Goal: Navigation & Orientation: Find specific page/section

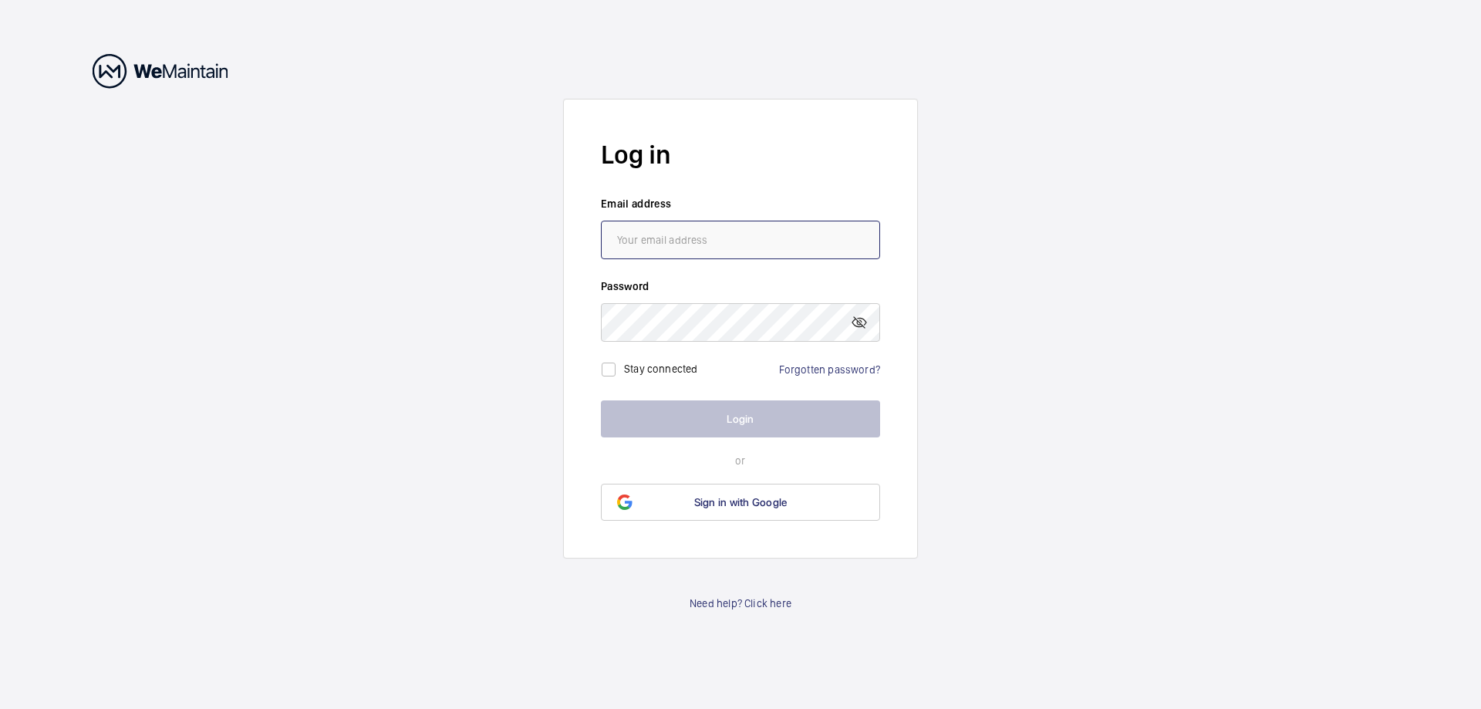
type input "[EMAIL_ADDRESS][DOMAIN_NAME]"
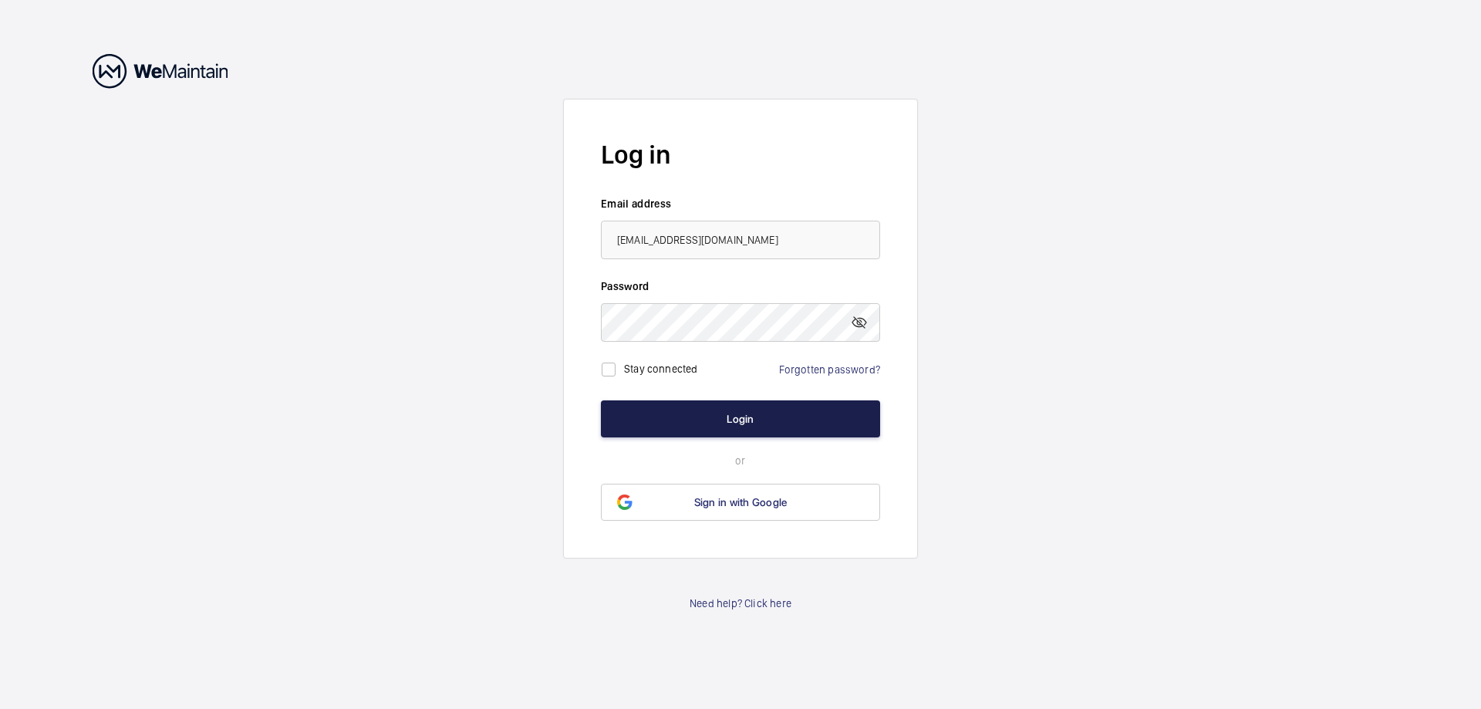
click at [645, 417] on button "Login" at bounding box center [740, 418] width 279 height 37
click at [647, 416] on button "Login" at bounding box center [740, 418] width 279 height 37
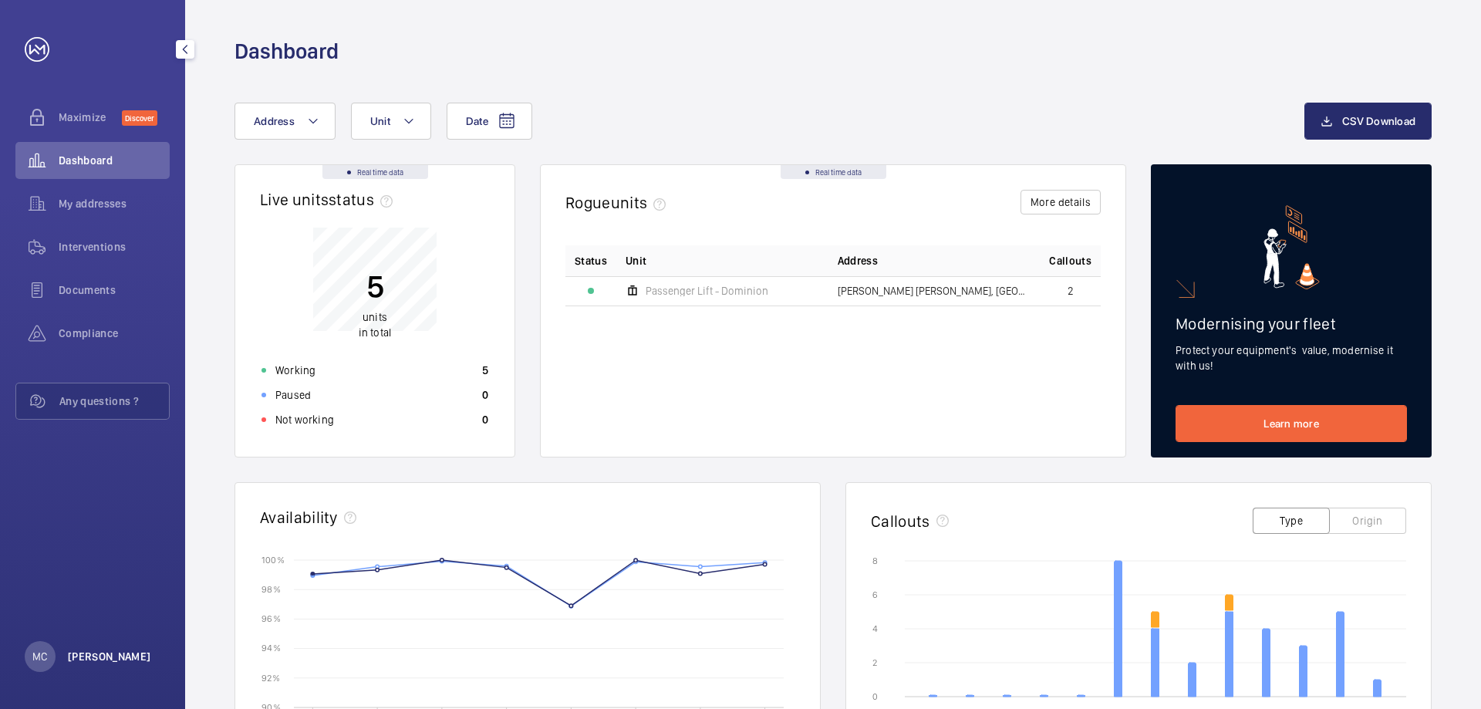
click at [94, 659] on p "[PERSON_NAME]" at bounding box center [109, 656] width 83 height 15
click at [76, 589] on link "Settings" at bounding box center [59, 593] width 39 height 12
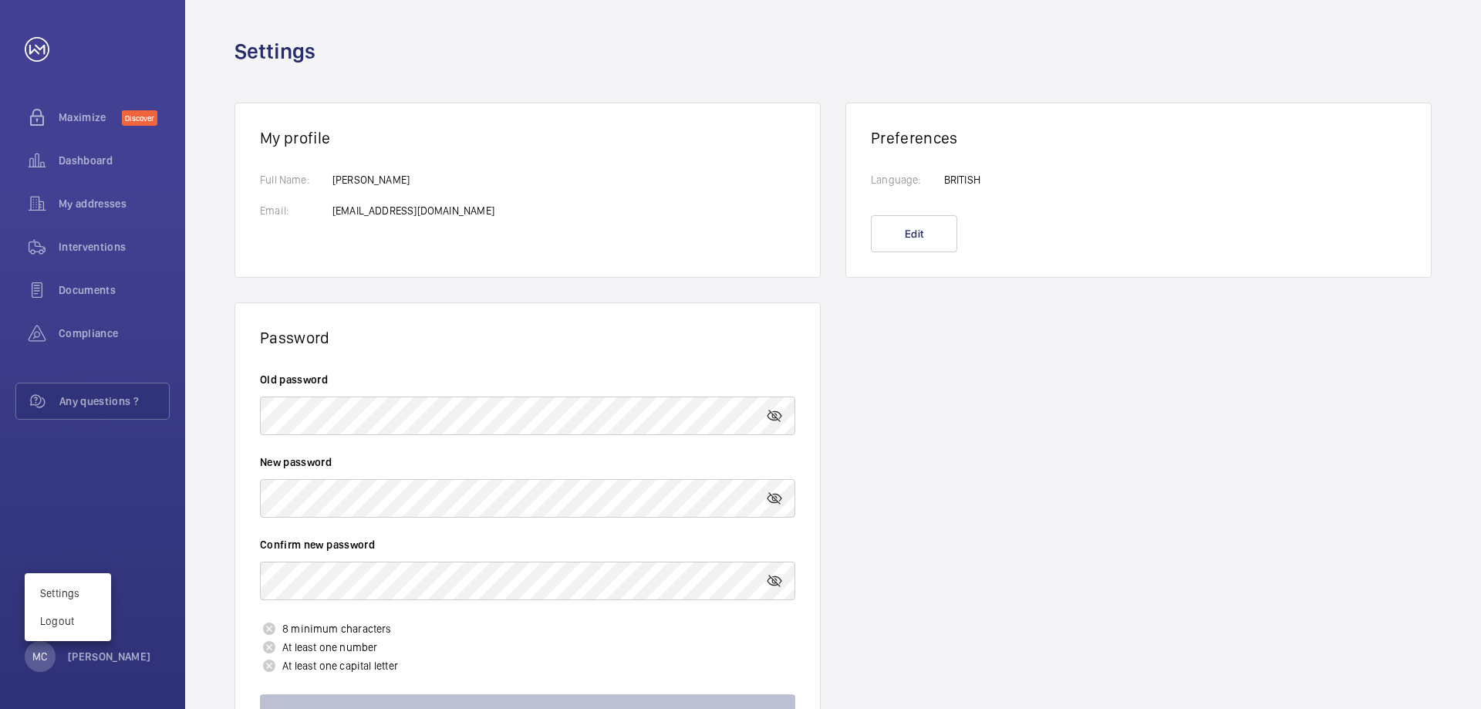
click at [76, 163] on div at bounding box center [740, 354] width 1481 height 709
click at [76, 161] on span "Dashboard" at bounding box center [114, 160] width 111 height 15
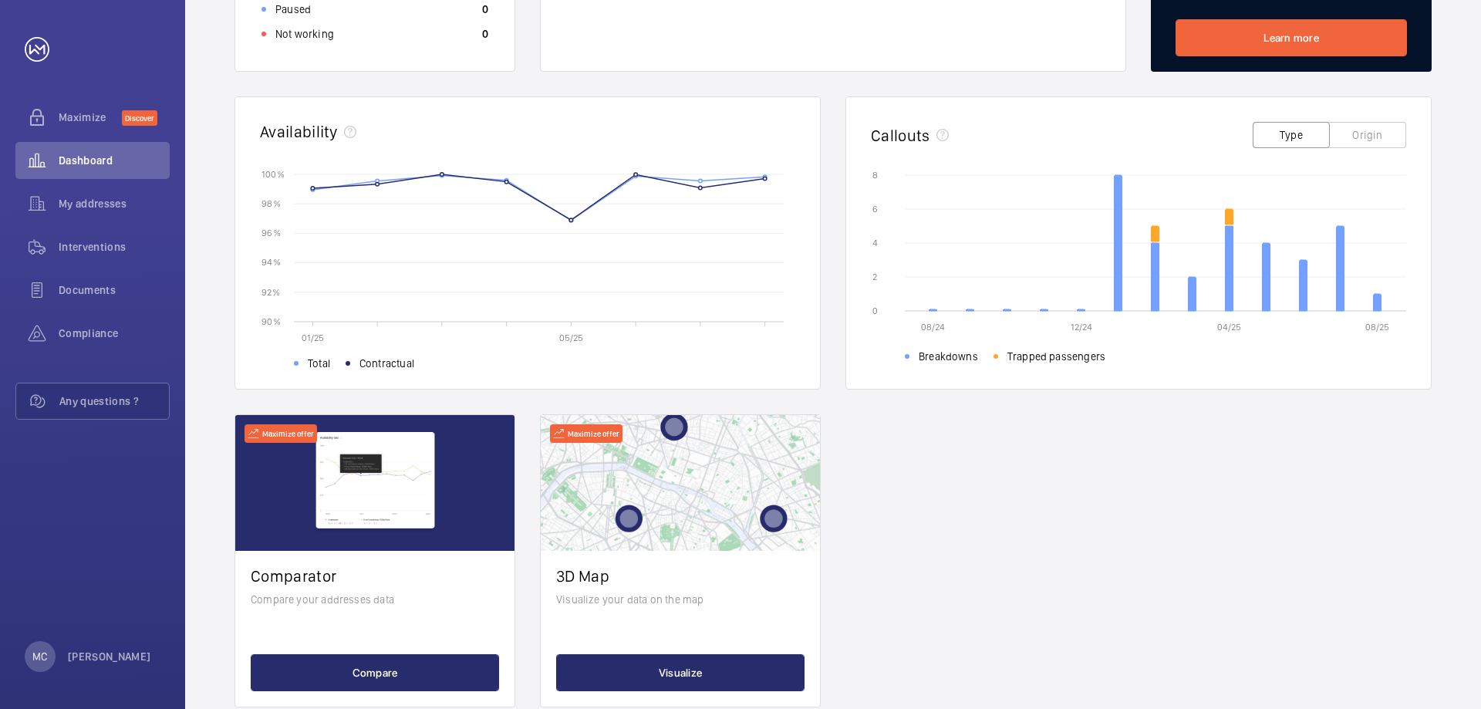
scroll to position [421, 0]
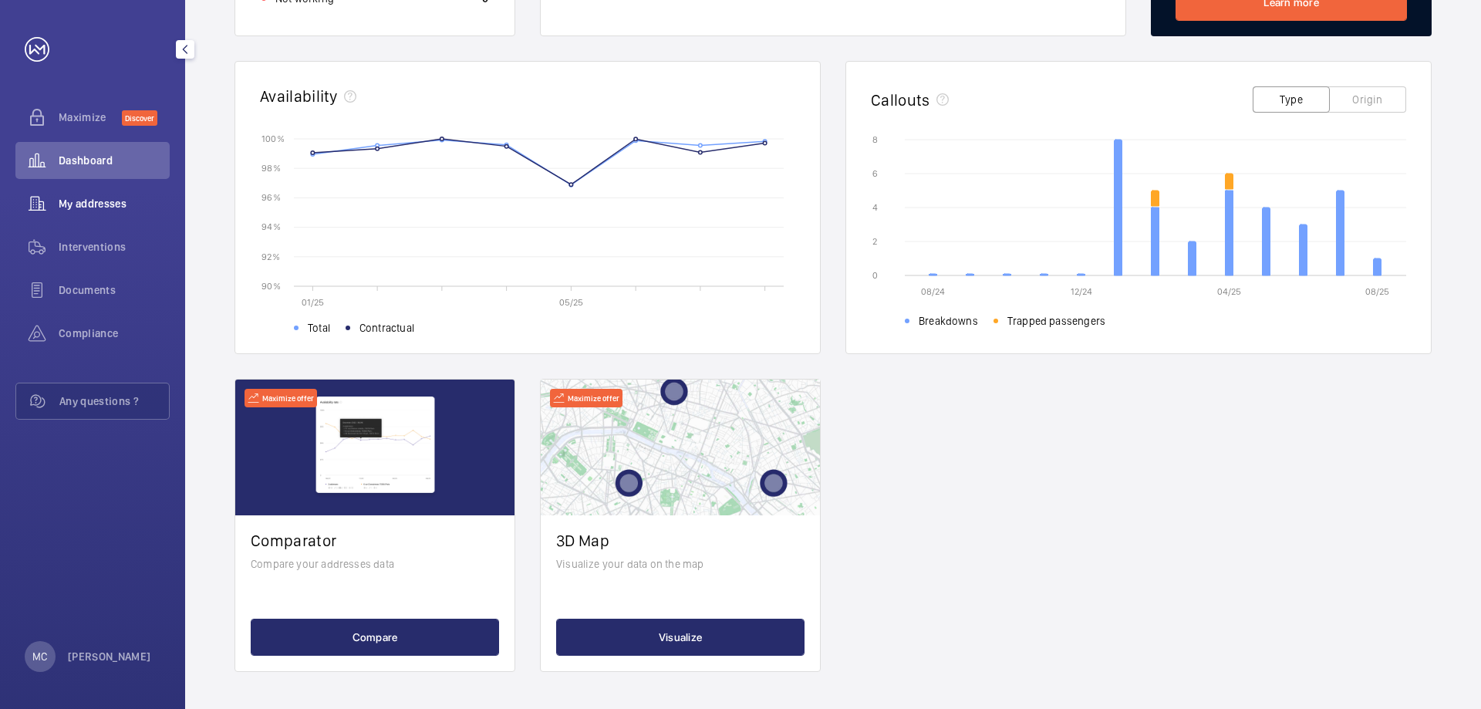
click at [87, 204] on span "My addresses" at bounding box center [114, 203] width 111 height 15
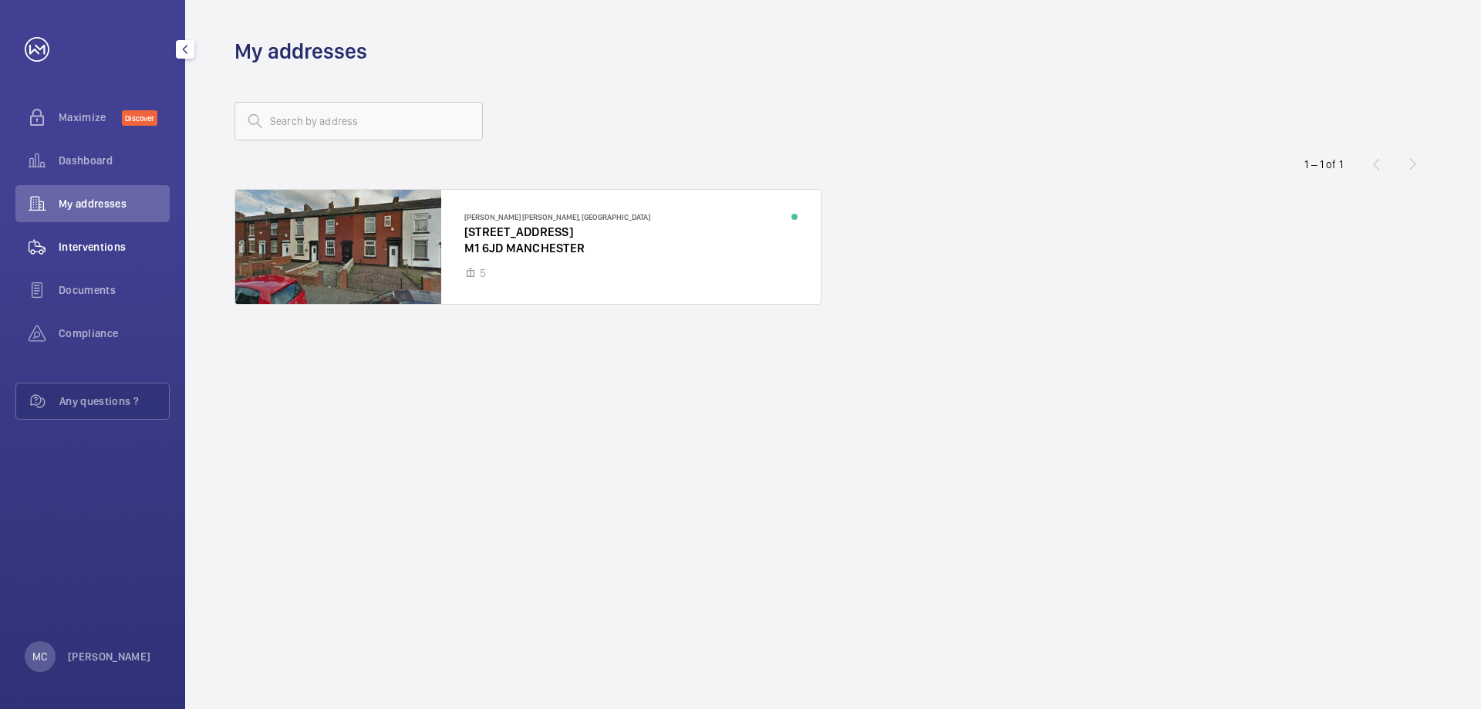
click at [96, 258] on div "Interventions" at bounding box center [92, 246] width 154 height 37
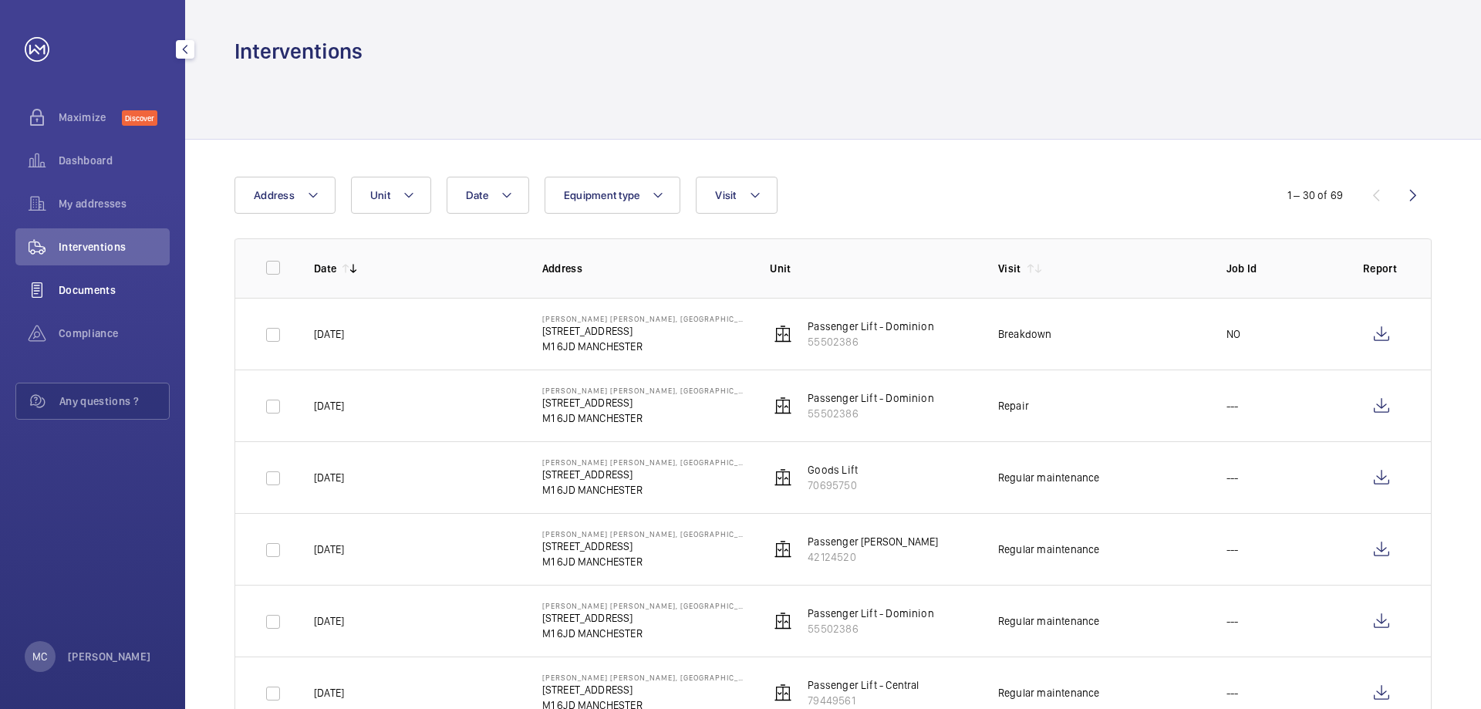
click at [95, 285] on span "Documents" at bounding box center [114, 289] width 111 height 15
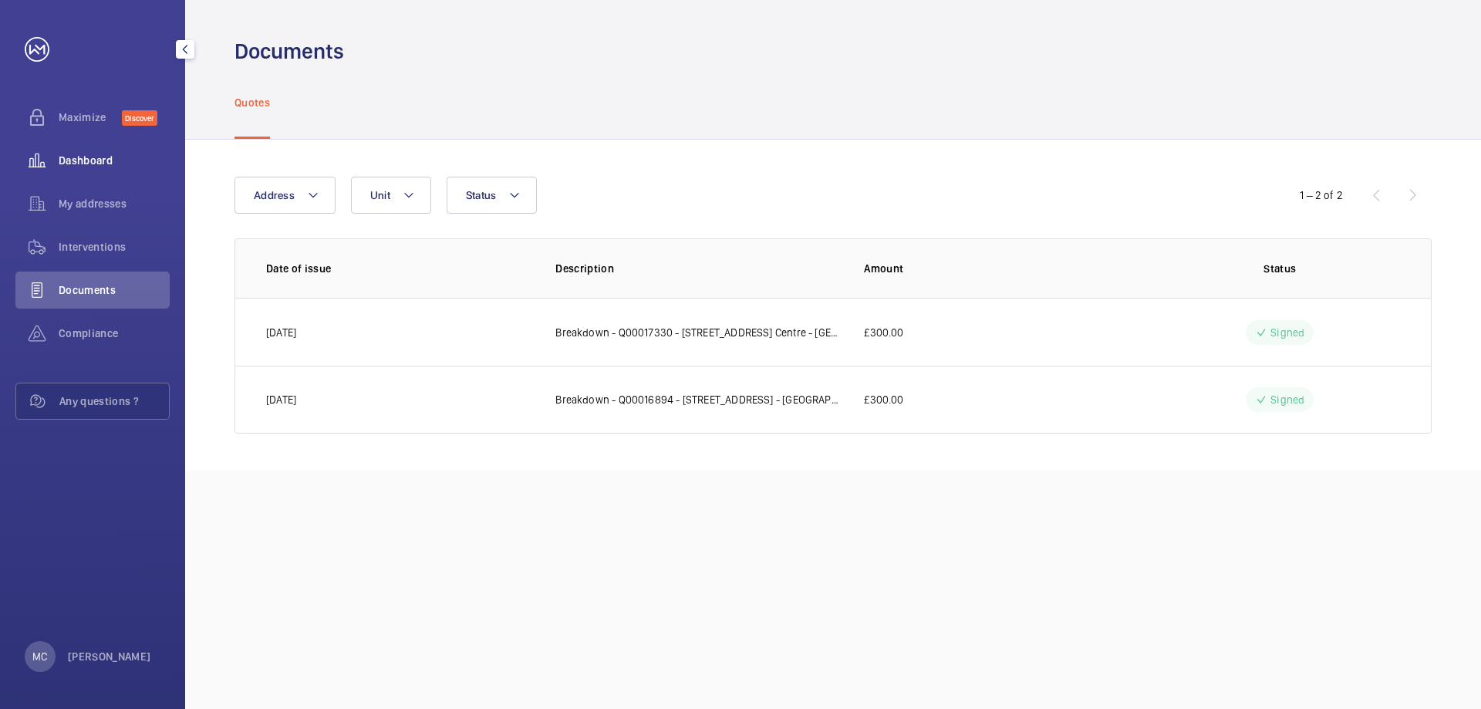
click at [83, 151] on div "Dashboard" at bounding box center [92, 160] width 154 height 37
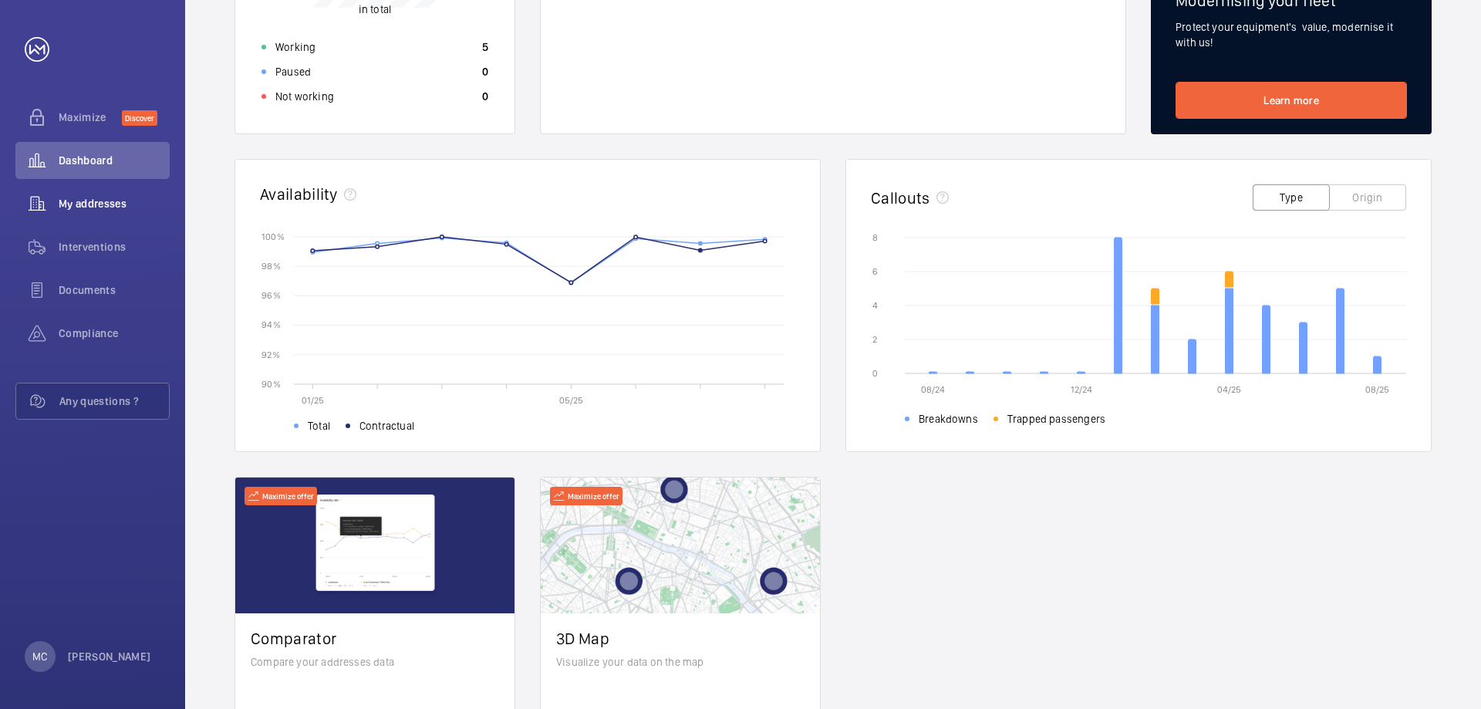
scroll to position [113, 0]
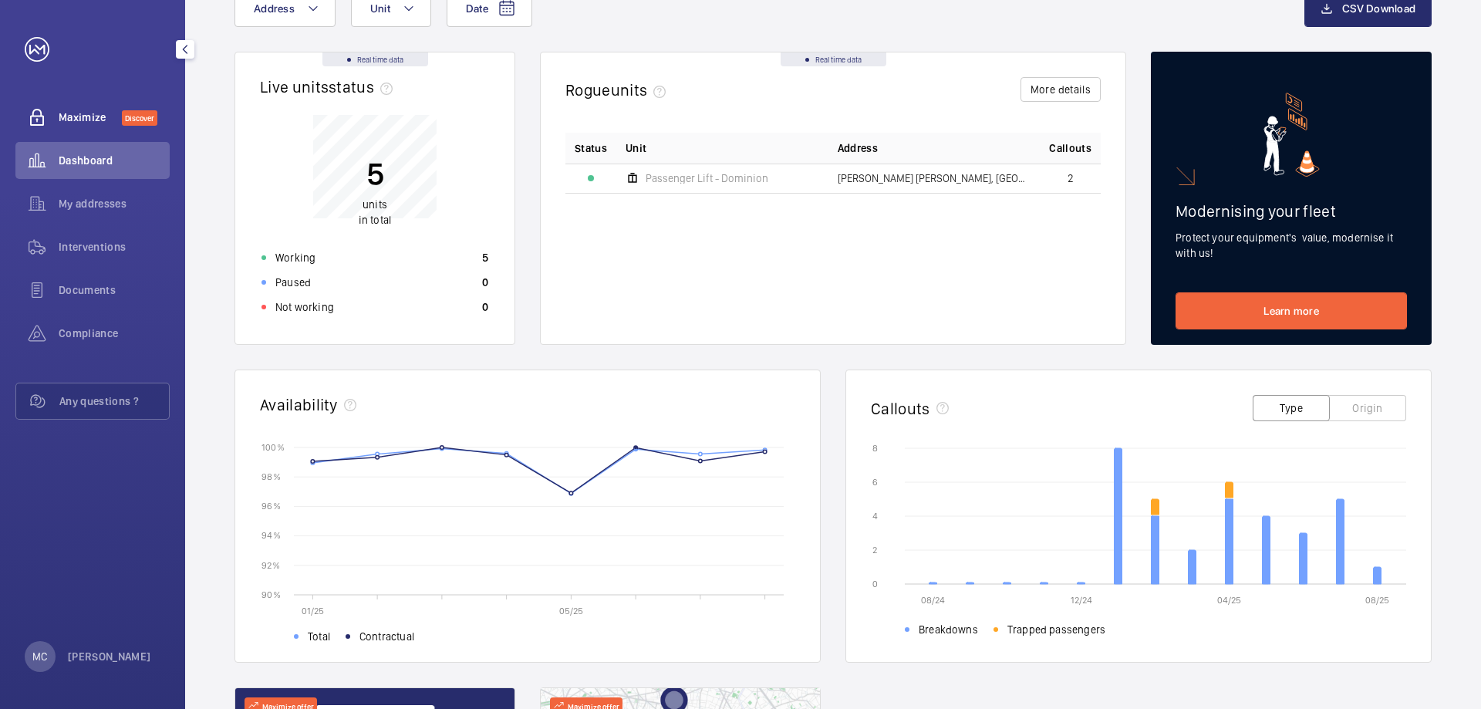
click at [78, 118] on span "Maximize" at bounding box center [90, 117] width 63 height 15
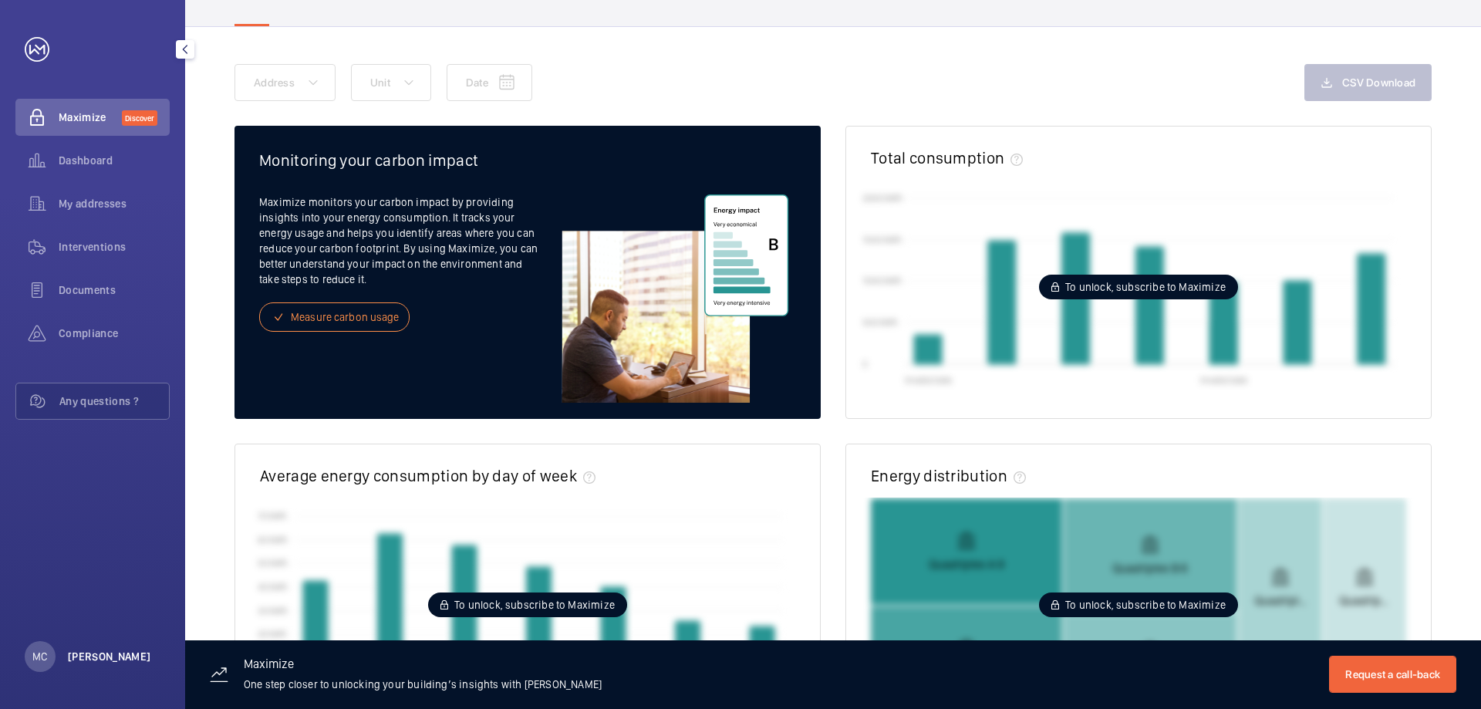
click at [78, 654] on p "[PERSON_NAME]" at bounding box center [109, 656] width 83 height 15
click at [64, 592] on link "Settings" at bounding box center [59, 593] width 39 height 12
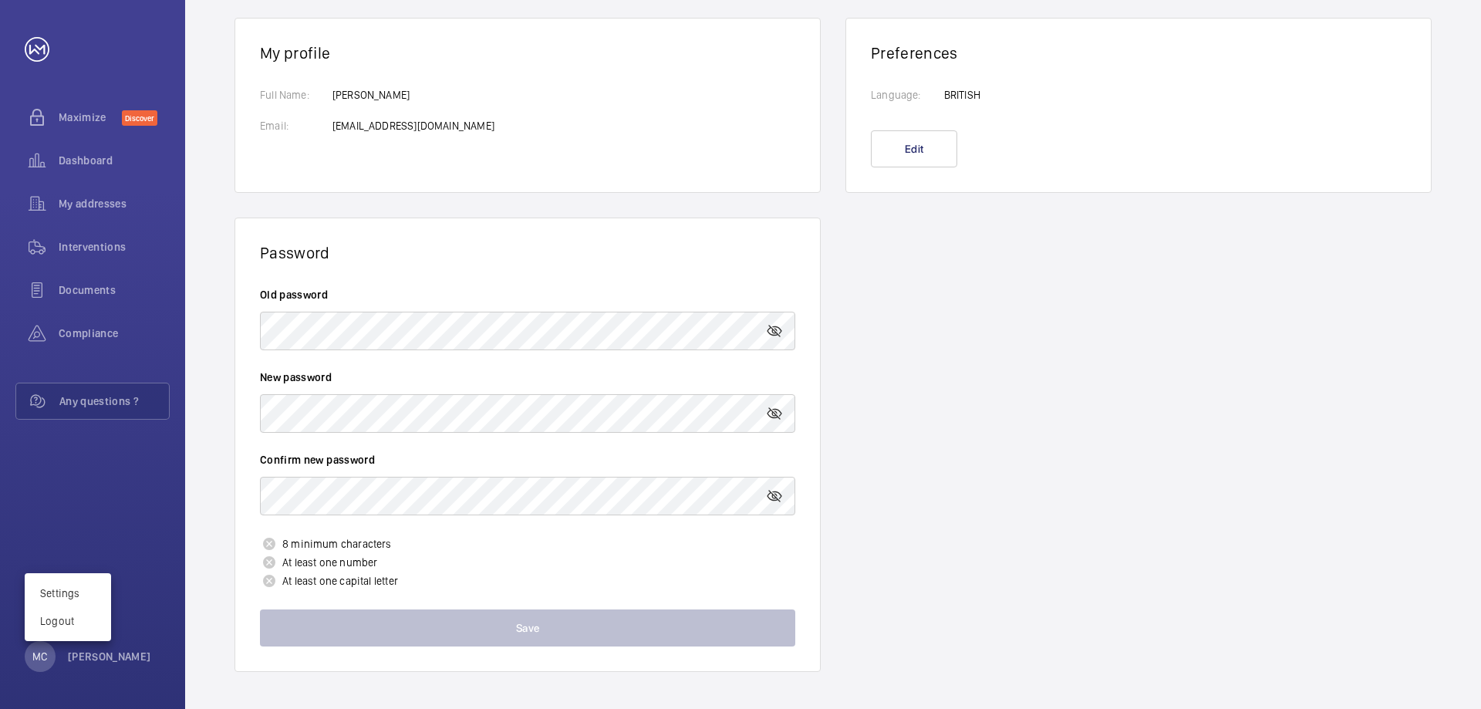
click at [28, 49] on div at bounding box center [740, 354] width 1481 height 709
click at [83, 160] on span "Dashboard" at bounding box center [114, 160] width 111 height 15
